Goal: Transaction & Acquisition: Book appointment/travel/reservation

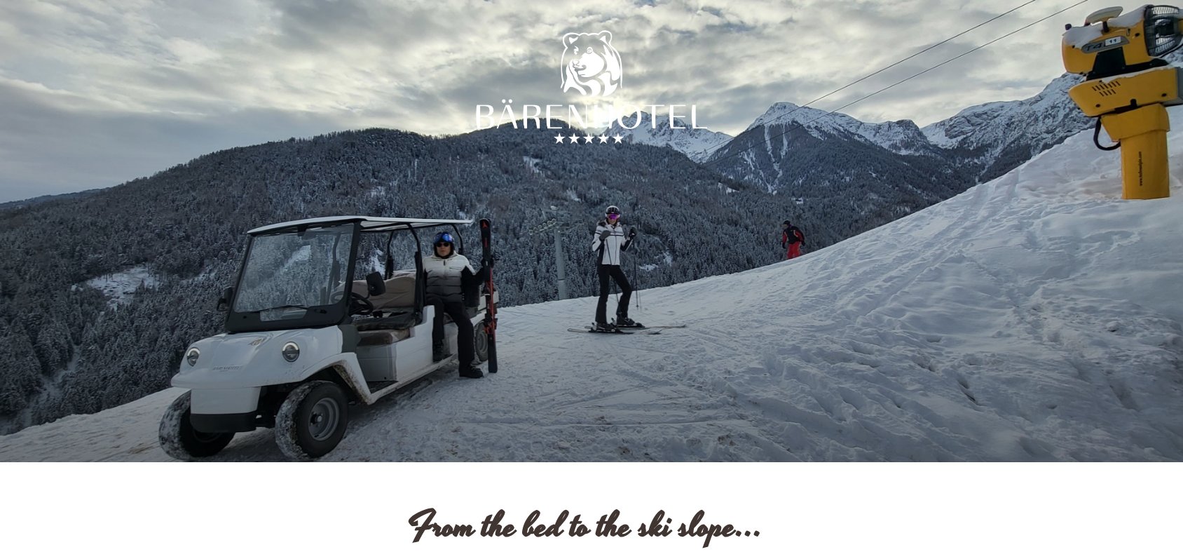
drag, startPoint x: 1184, startPoint y: 16, endPoint x: 1187, endPoint y: 34, distance: 18.6
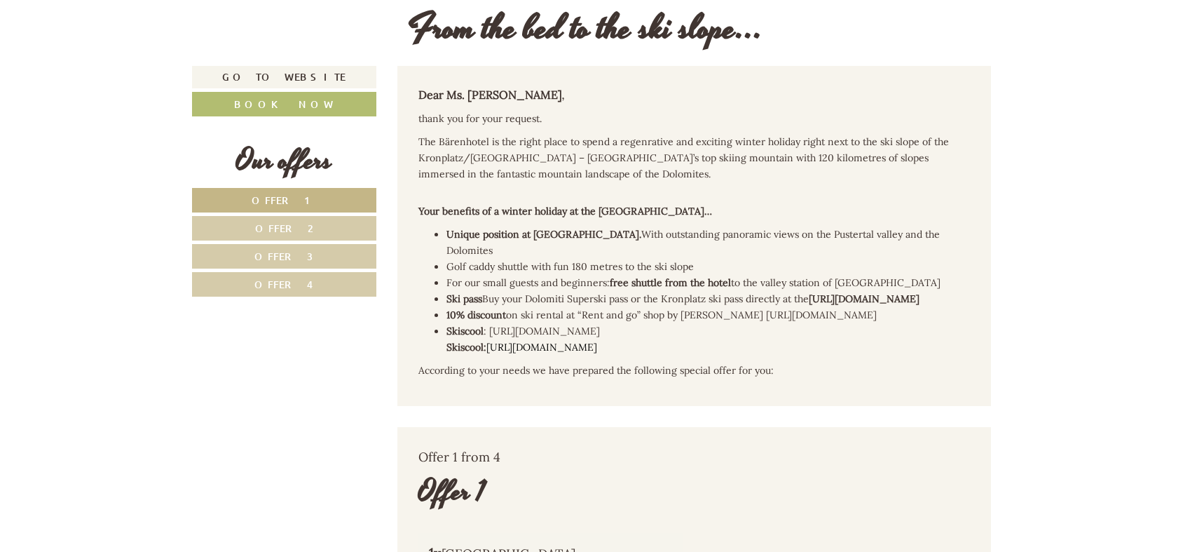
scroll to position [520, 0]
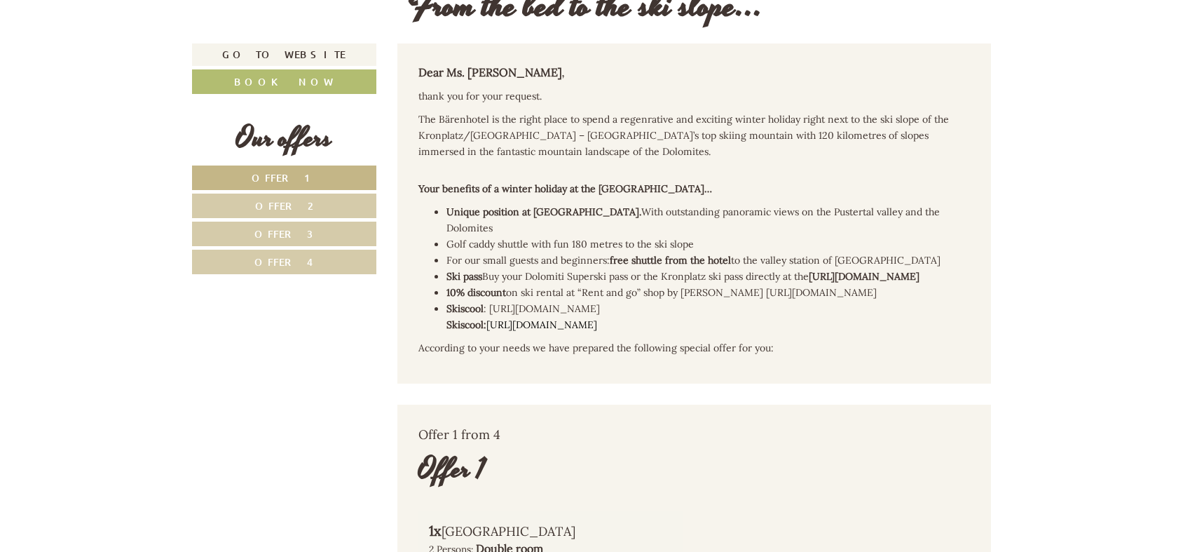
click at [778, 188] on h2 "Your benefits of a winter holiday at the [GEOGRAPHIC_DATA]…" at bounding box center [694, 184] width 552 height 23
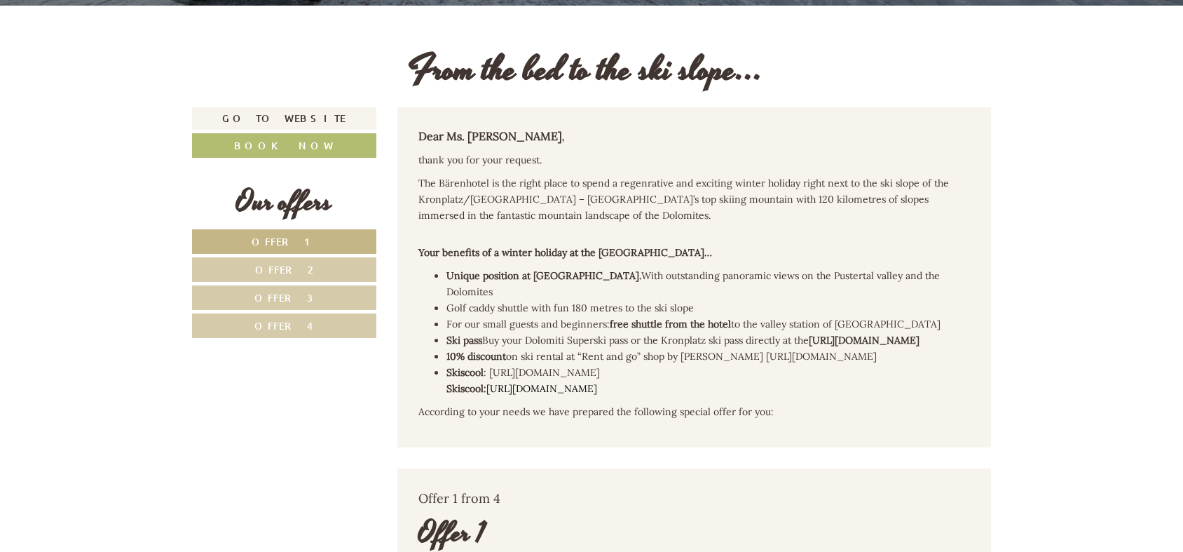
scroll to position [458, 0]
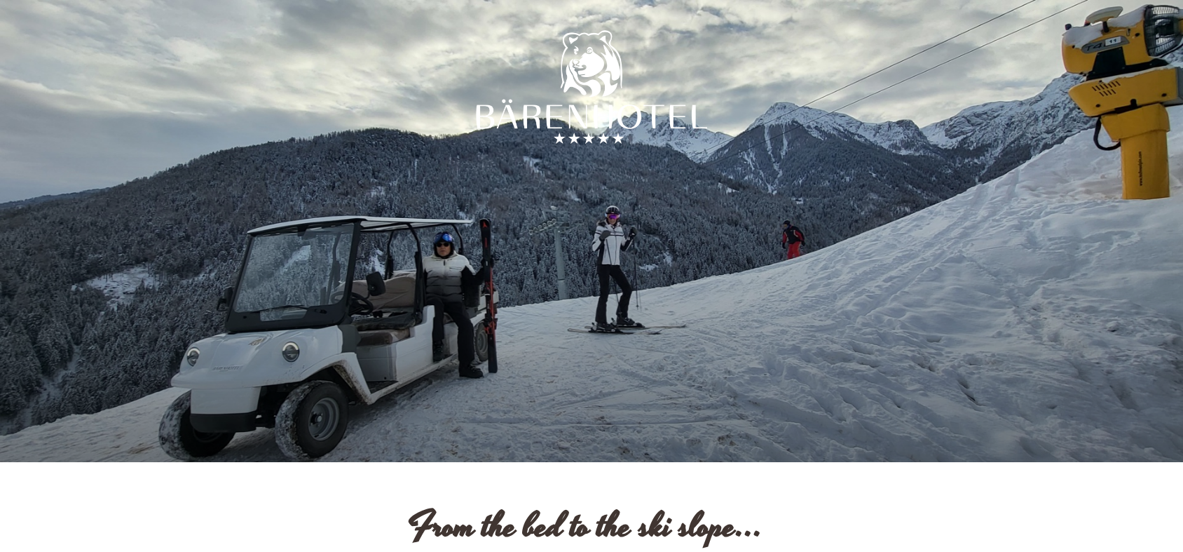
scroll to position [1297, 0]
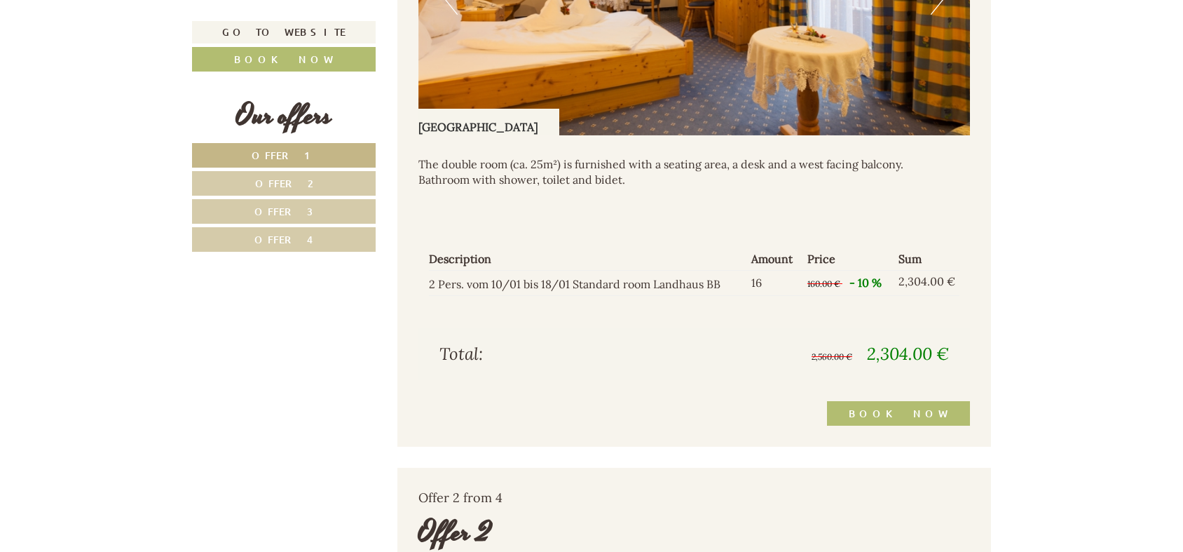
drag, startPoint x: 1182, startPoint y: 84, endPoint x: 1186, endPoint y: 102, distance: 18.6
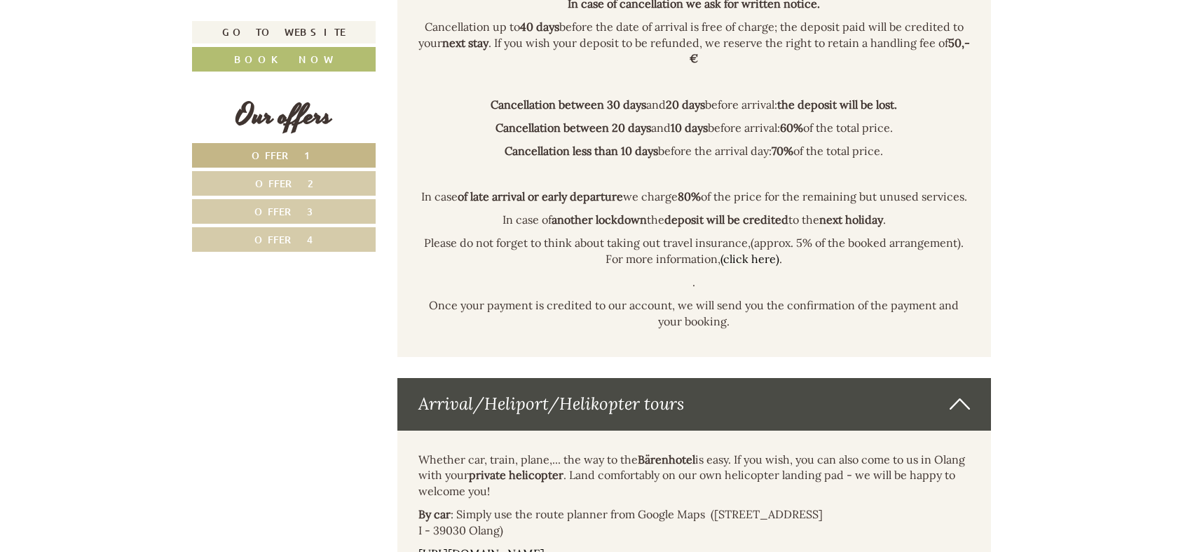
scroll to position [8245, 0]
